Goal: Transaction & Acquisition: Register for event/course

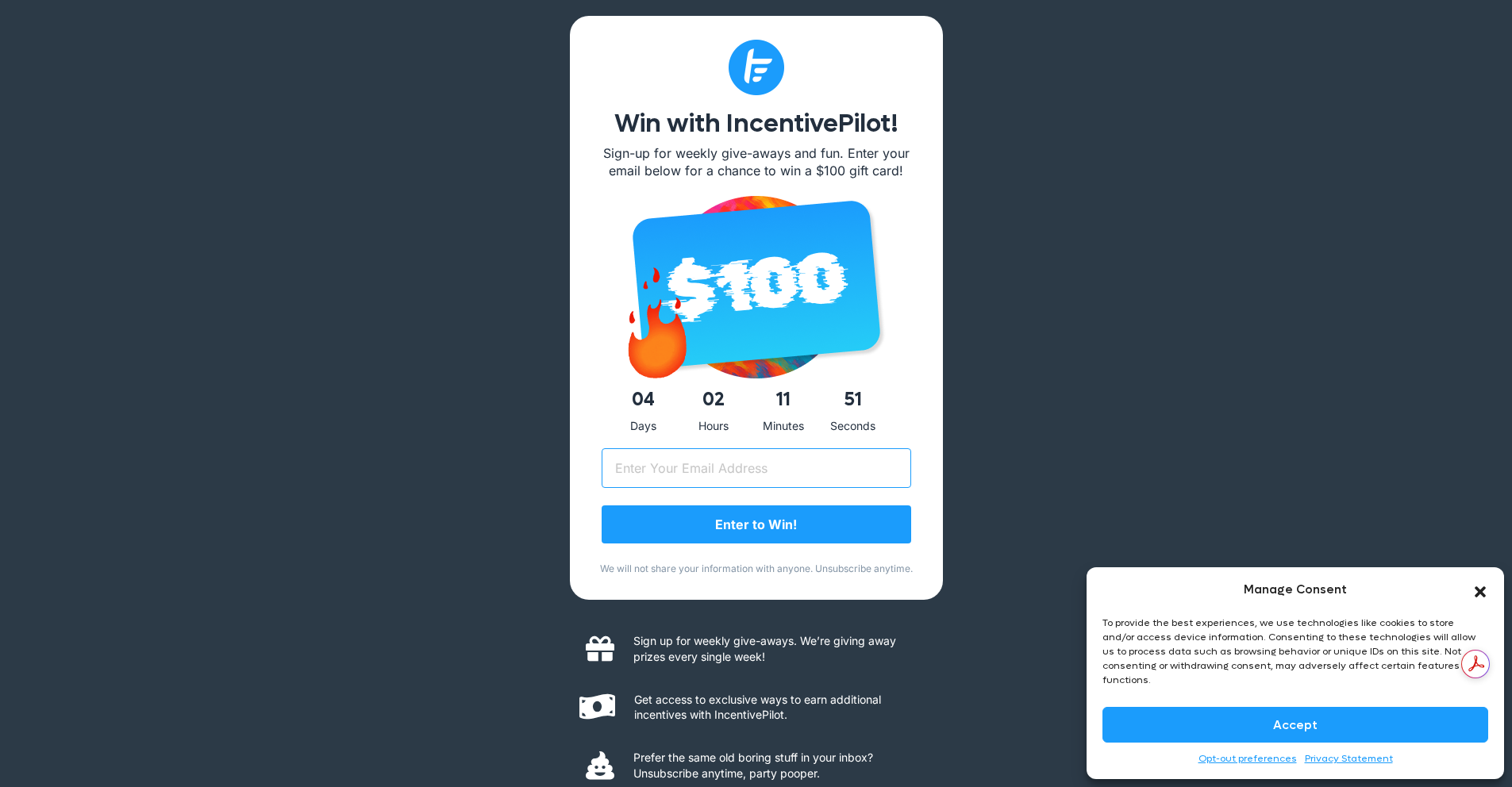
click at [704, 460] on input "Email (Required)" at bounding box center [756, 468] width 310 height 40
type input "Mhamed21@gmail.com"
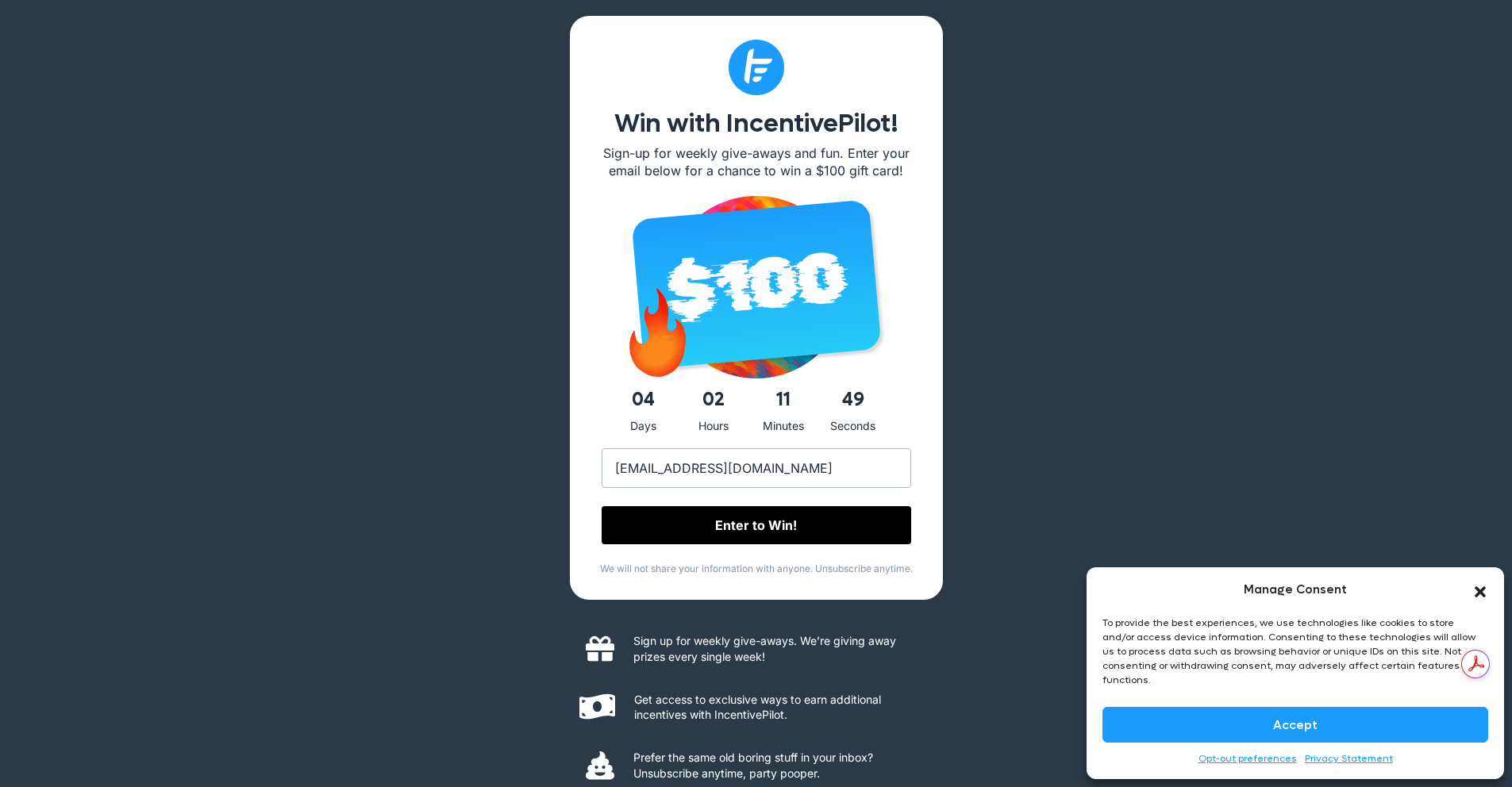
click at [718, 524] on input "Enter to Win!" at bounding box center [756, 525] width 310 height 38
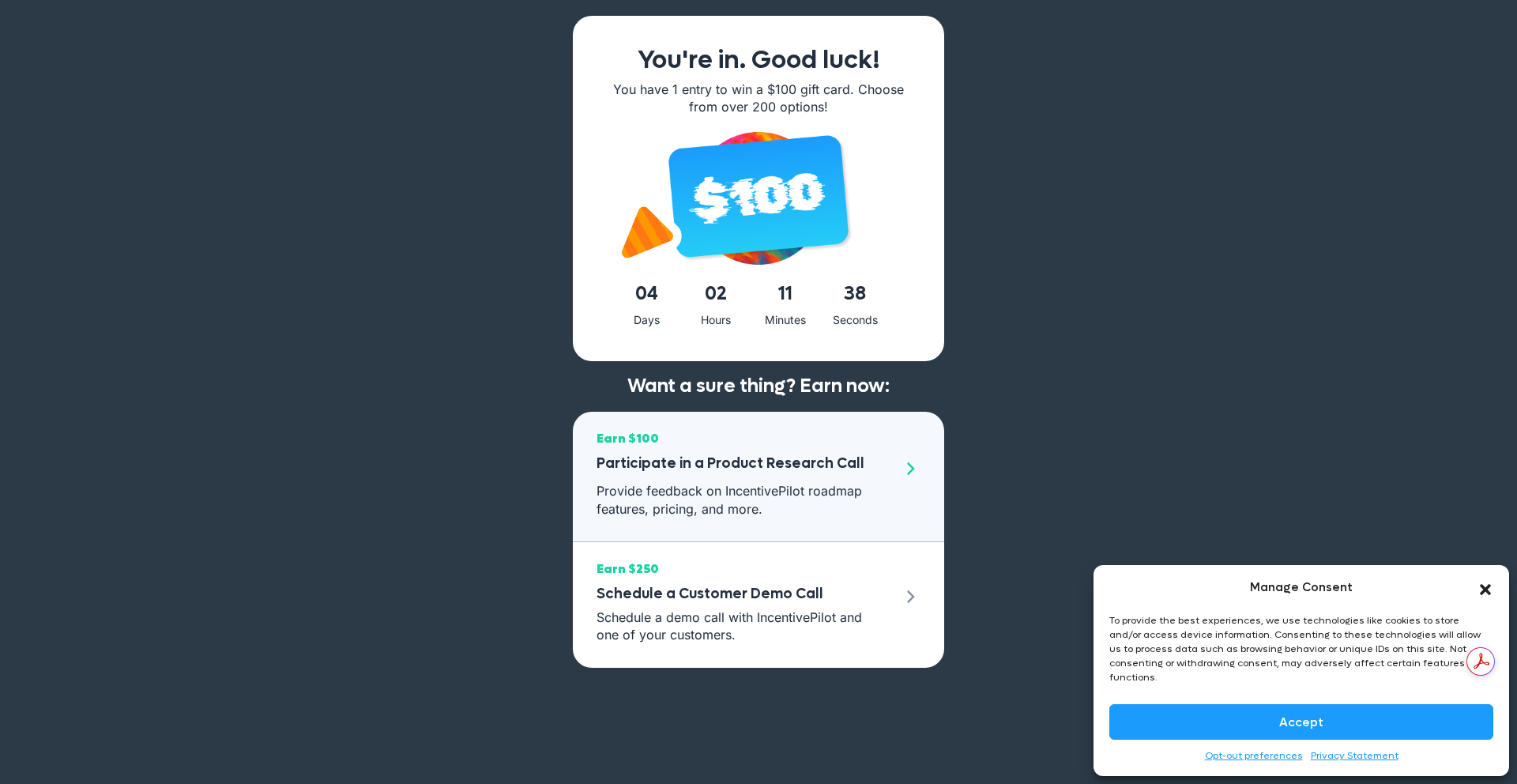
click at [735, 458] on h3 "Participate in a Product Research Call" at bounding box center [745, 464] width 297 height 28
